Goal: Task Accomplishment & Management: Complete application form

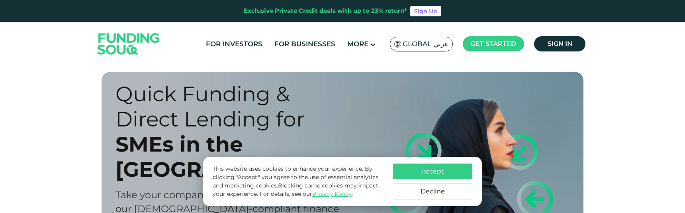
click at [432, 167] on button "Accept" at bounding box center [433, 171] width 80 height 16
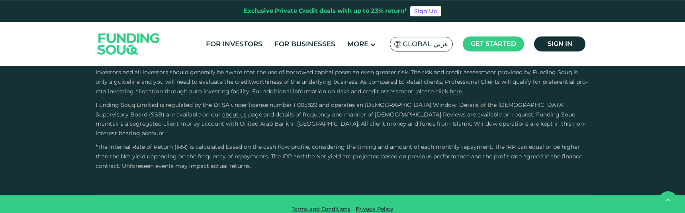
scroll to position [1204, 0]
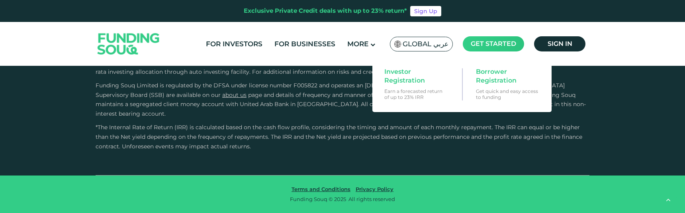
click at [496, 43] on span "Get started" at bounding box center [493, 44] width 45 height 8
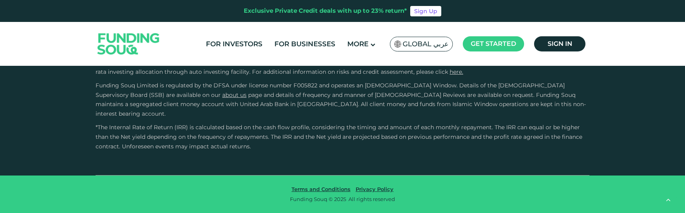
scroll to position [1462, 0]
click at [493, 31] on div "For Investors For Businesses More About Us Global عربي" at bounding box center [343, 44] width 494 height 44
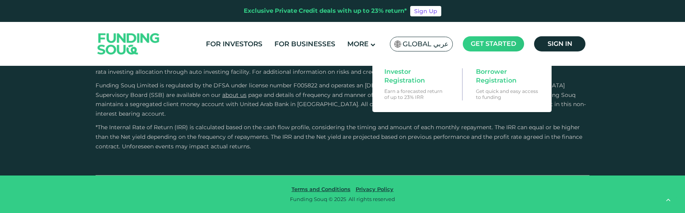
click at [487, 46] on span "Get started" at bounding box center [493, 44] width 45 height 8
click at [486, 80] on span "Borrower Registration" at bounding box center [506, 76] width 61 height 18
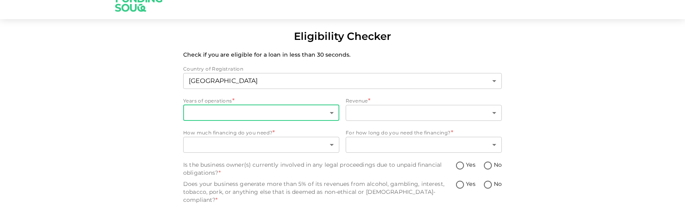
scroll to position [23, 0]
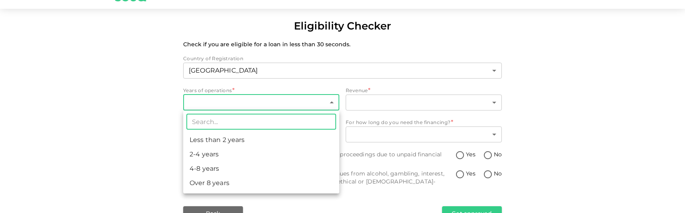
click at [281, 104] on body "Eligibility Checker Check if you are eligible for a loan in less than 30 second…" at bounding box center [342, 106] width 685 height 213
click at [231, 156] on li "2-4 years" at bounding box center [261, 154] width 156 height 14
type input "2"
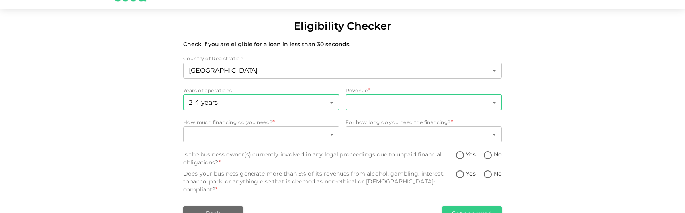
click at [353, 99] on body "Eligibility Checker Check if you are eligible for a loan in less than 30 second…" at bounding box center [342, 106] width 685 height 213
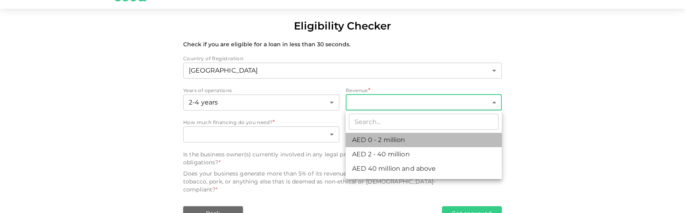
click at [362, 142] on li "AED 0 - 2 million" at bounding box center [424, 140] width 156 height 14
type input "1"
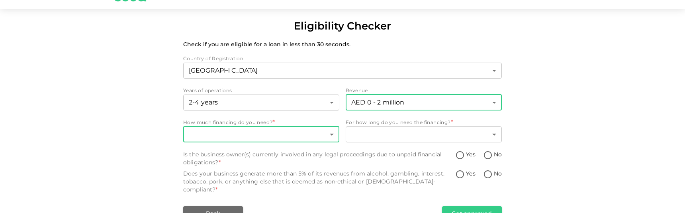
click at [276, 140] on body "Eligibility Checker Check if you are eligible for a loan in less than 30 second…" at bounding box center [342, 106] width 685 height 213
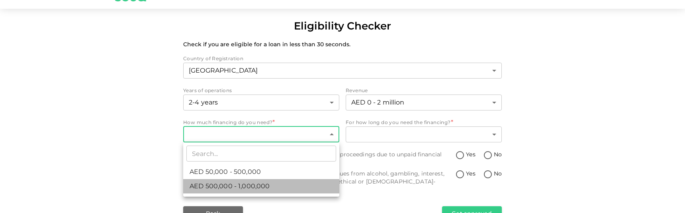
click at [250, 186] on span "AED 500,000 - 1,000,000" at bounding box center [230, 186] width 80 height 10
type input "2"
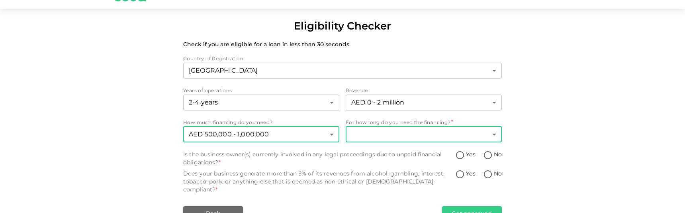
click at [346, 131] on body "Eligibility Checker Check if you are eligible for a loan in less than 30 second…" at bounding box center [342, 106] width 685 height 213
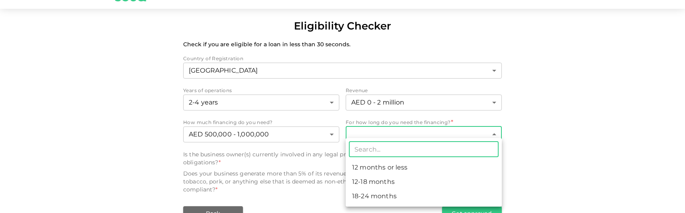
drag, startPoint x: 380, startPoint y: 190, endPoint x: 376, endPoint y: 189, distance: 4.2
click at [379, 191] on li "18-24 months" at bounding box center [424, 196] width 156 height 14
type input "3"
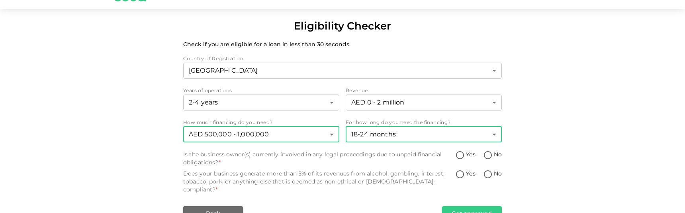
click at [260, 142] on body "Eligibility Checker Check if you are eligible for a loan in less than 30 second…" at bounding box center [342, 106] width 685 height 213
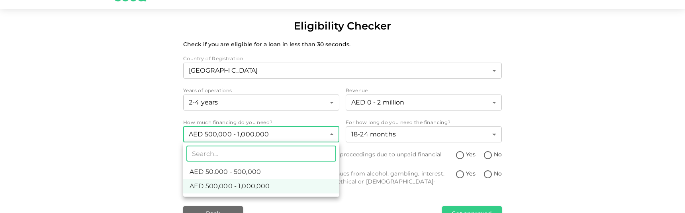
click at [247, 178] on li "AED 50,000 - 500,000" at bounding box center [261, 171] width 156 height 14
type input "1"
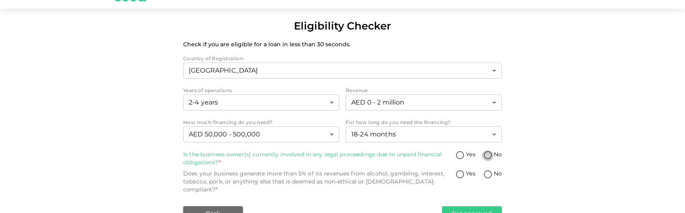
click at [489, 158] on input "No" at bounding box center [488, 155] width 12 height 11
radio input "true"
click at [485, 175] on input "No" at bounding box center [488, 174] width 12 height 11
radio input "true"
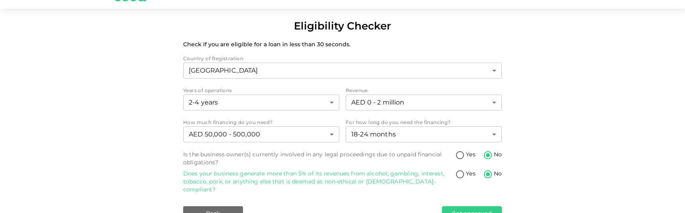
click at [480, 207] on button "Get approved" at bounding box center [472, 213] width 60 height 14
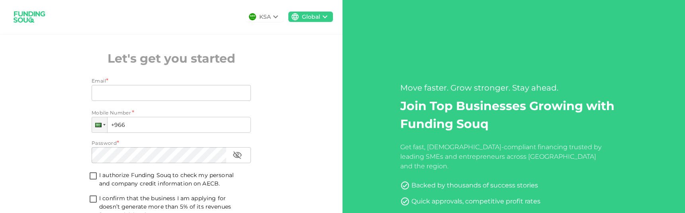
click at [278, 18] on icon at bounding box center [276, 17] width 10 height 10
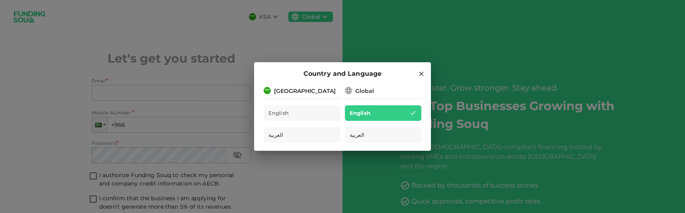
click at [302, 87] on div "[GEOGRAPHIC_DATA]" at bounding box center [305, 91] width 62 height 8
click at [305, 97] on hr at bounding box center [302, 97] width 76 height 4
click at [364, 92] on div "Global" at bounding box center [364, 91] width 19 height 8
click at [418, 75] on div "Country and Language" at bounding box center [343, 73] width 158 height 10
click at [420, 74] on icon at bounding box center [421, 73] width 7 height 7
